Goal: Find specific page/section: Find specific page/section

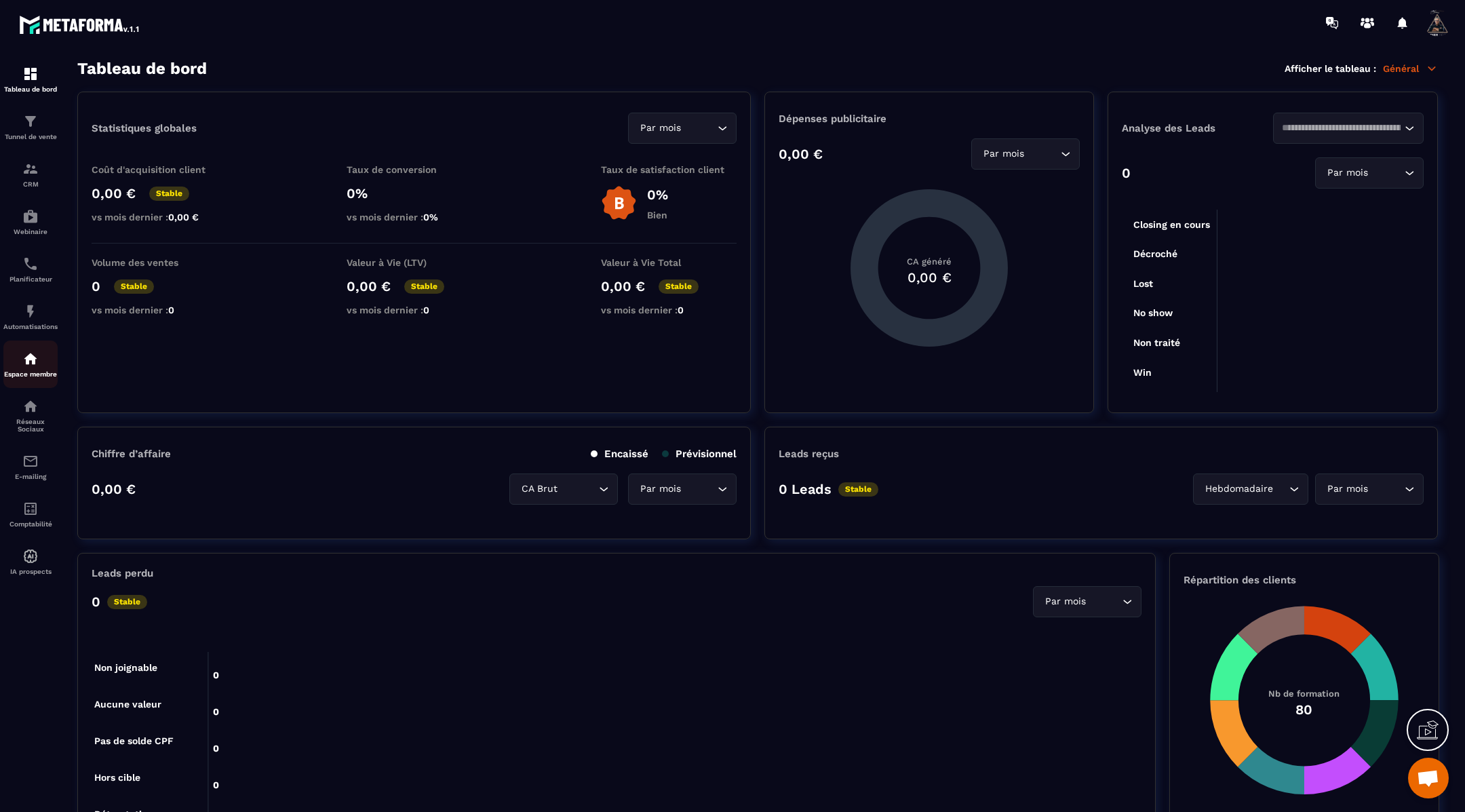
click at [27, 377] on p "Espace membre" at bounding box center [31, 374] width 54 height 7
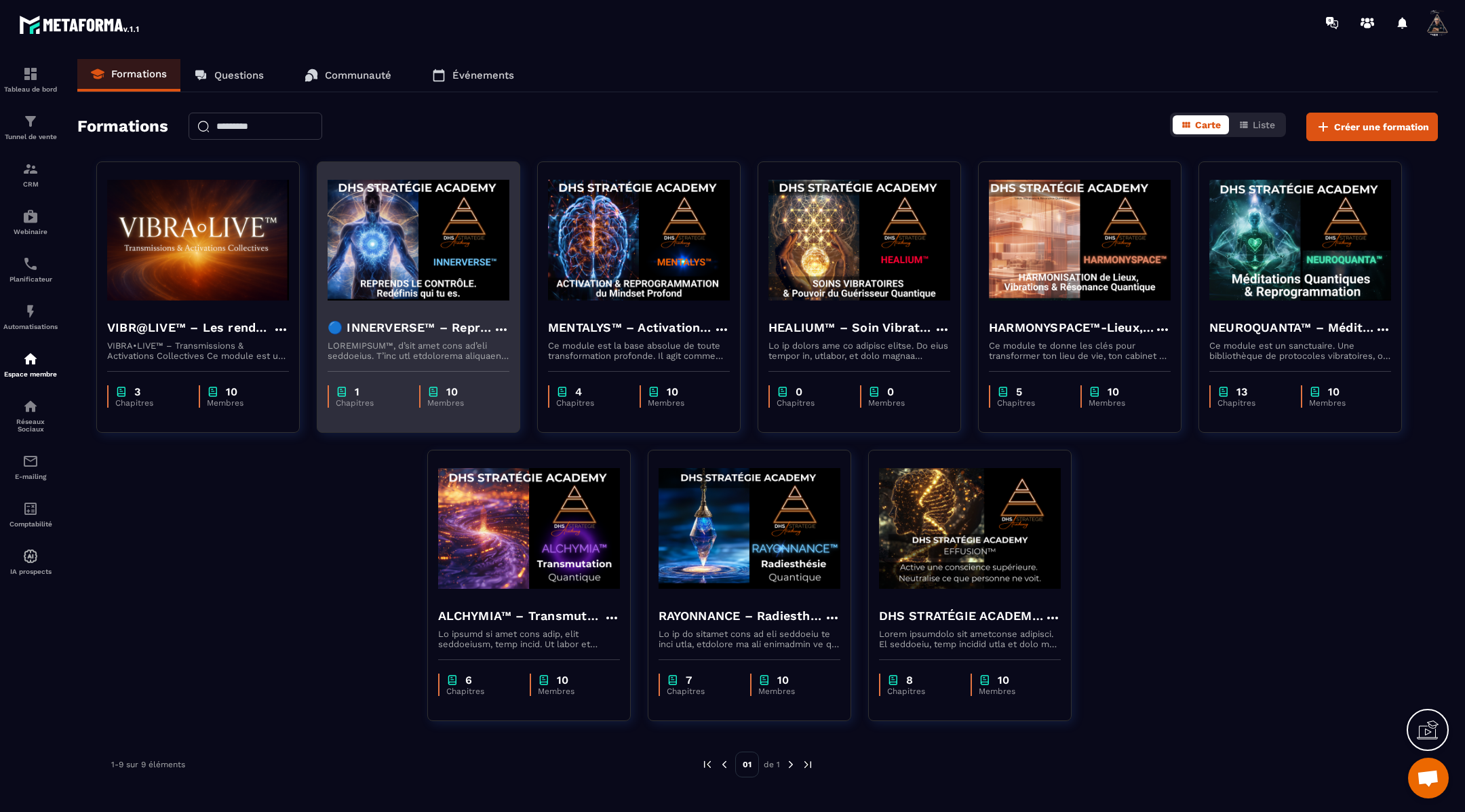
click at [461, 293] on img at bounding box center [419, 239] width 181 height 135
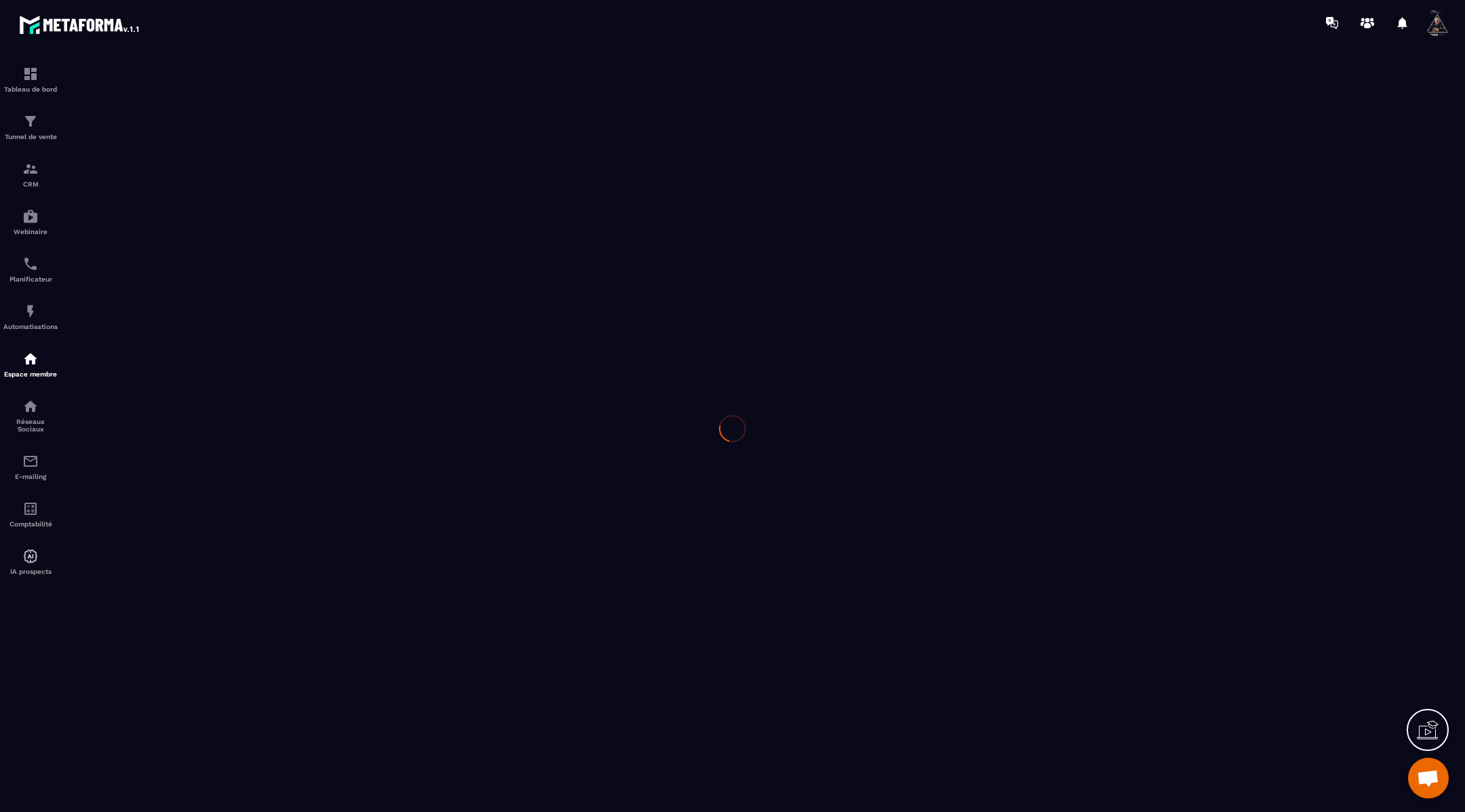
click at [461, 293] on div at bounding box center [732, 428] width 1465 height 766
